Goal: Transaction & Acquisition: Purchase product/service

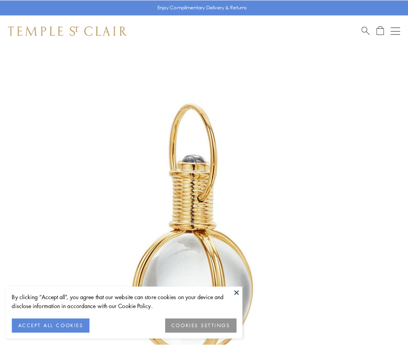
scroll to position [203, 0]
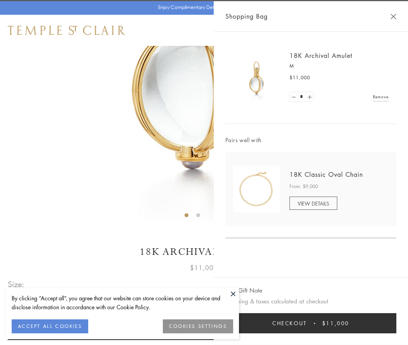
click at [311, 323] on button "Checkout $11,000" at bounding box center [310, 323] width 171 height 20
